Goal: Information Seeking & Learning: Compare options

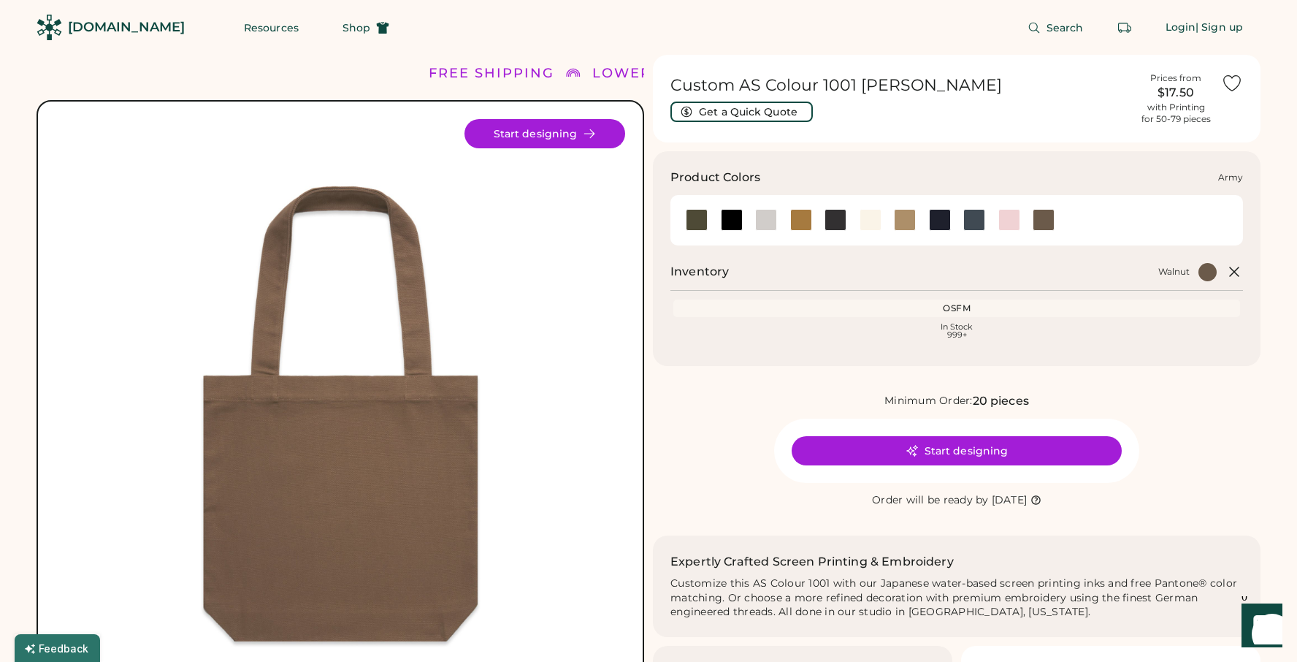
click at [695, 229] on div at bounding box center [697, 220] width 22 height 22
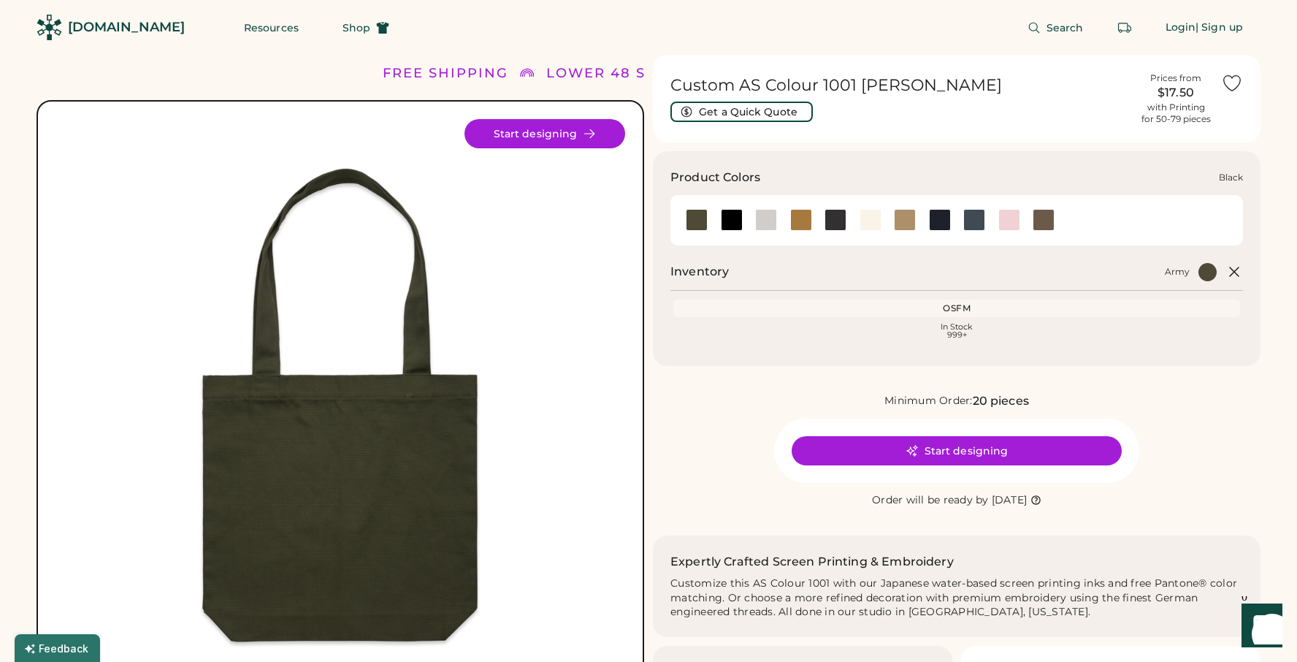
click at [725, 224] on div at bounding box center [732, 220] width 22 height 22
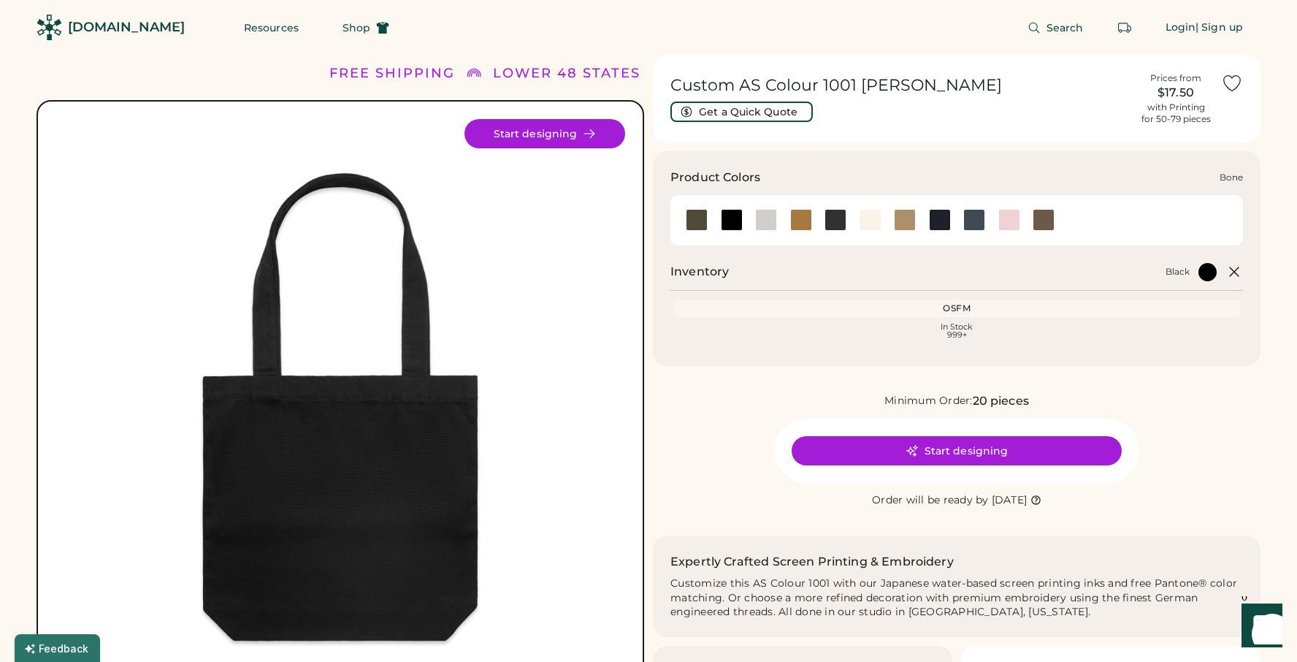
click at [761, 220] on div at bounding box center [766, 220] width 22 height 22
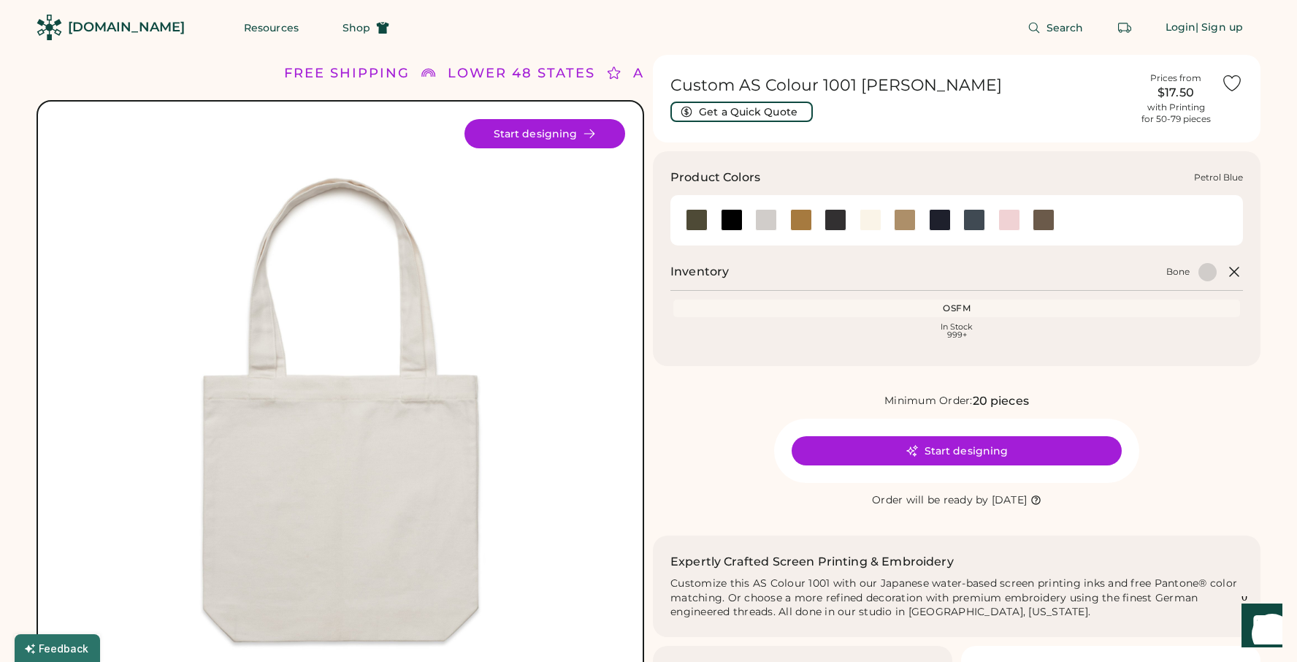
click at [974, 220] on div at bounding box center [974, 220] width 22 height 22
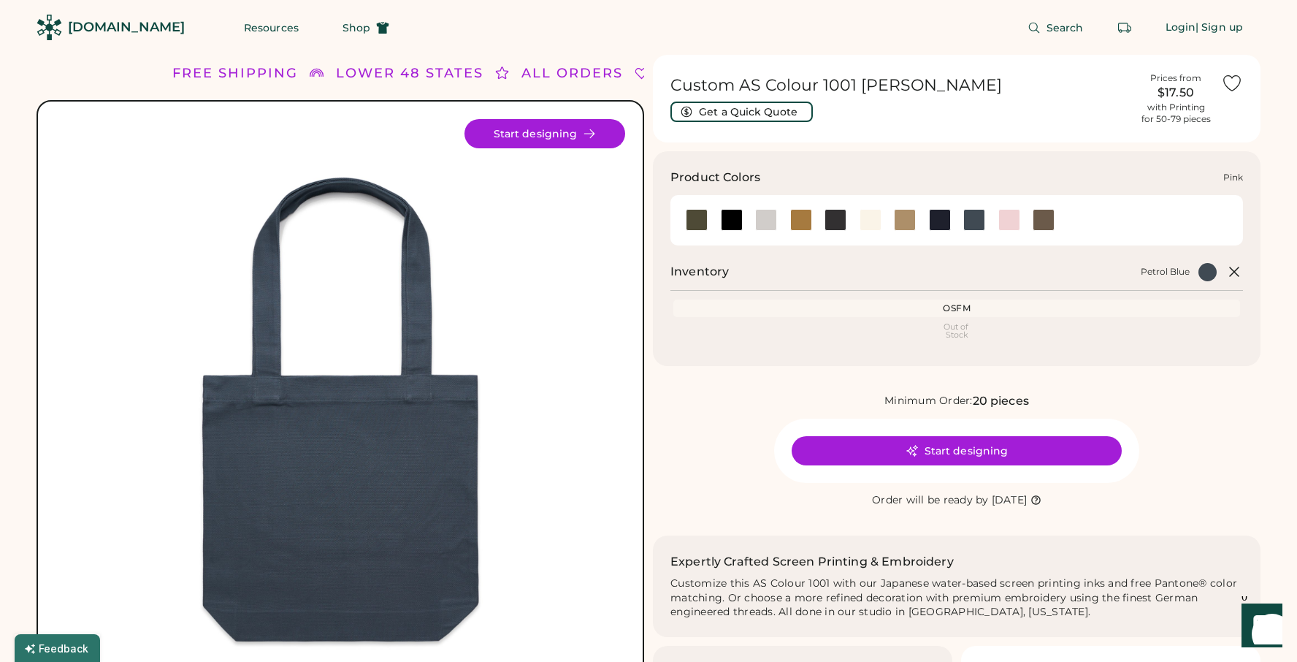
click at [1012, 220] on div at bounding box center [1009, 220] width 22 height 22
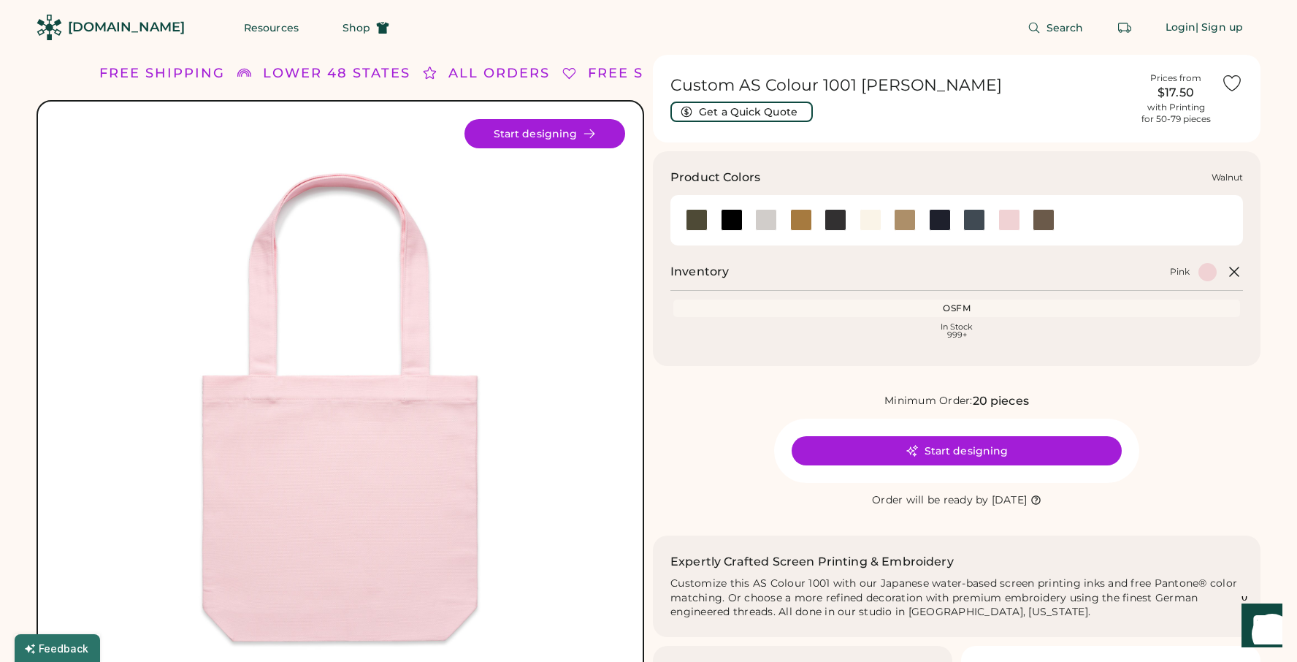
click at [1047, 221] on div at bounding box center [1044, 220] width 22 height 22
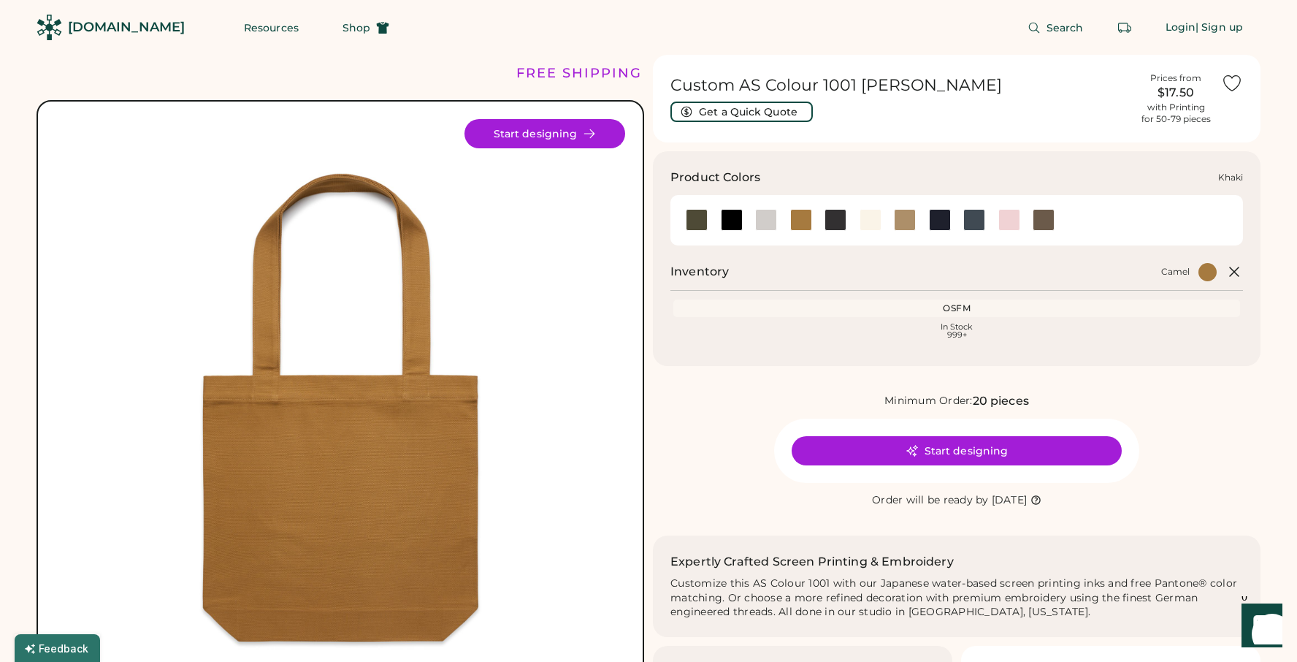
click at [904, 223] on div at bounding box center [905, 220] width 22 height 22
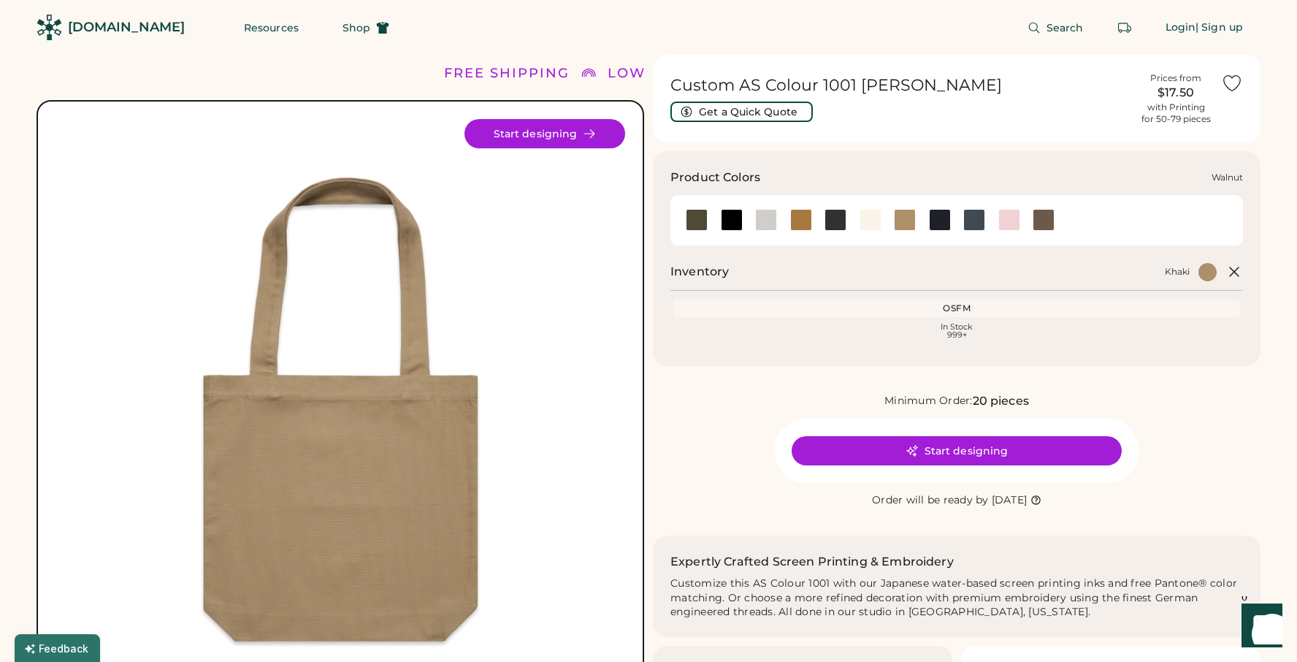
click at [1045, 222] on div at bounding box center [1044, 220] width 22 height 22
